Goal: Navigation & Orientation: Find specific page/section

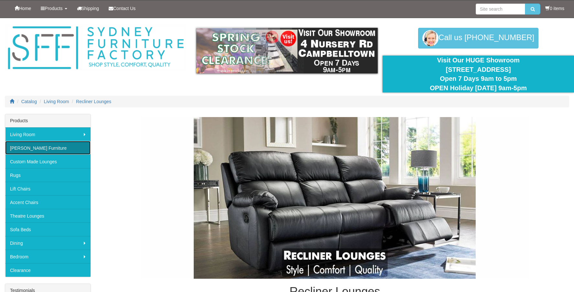
click at [26, 149] on link "[PERSON_NAME] Furniture" at bounding box center [47, 148] width 85 height 14
